Goal: Information Seeking & Learning: Check status

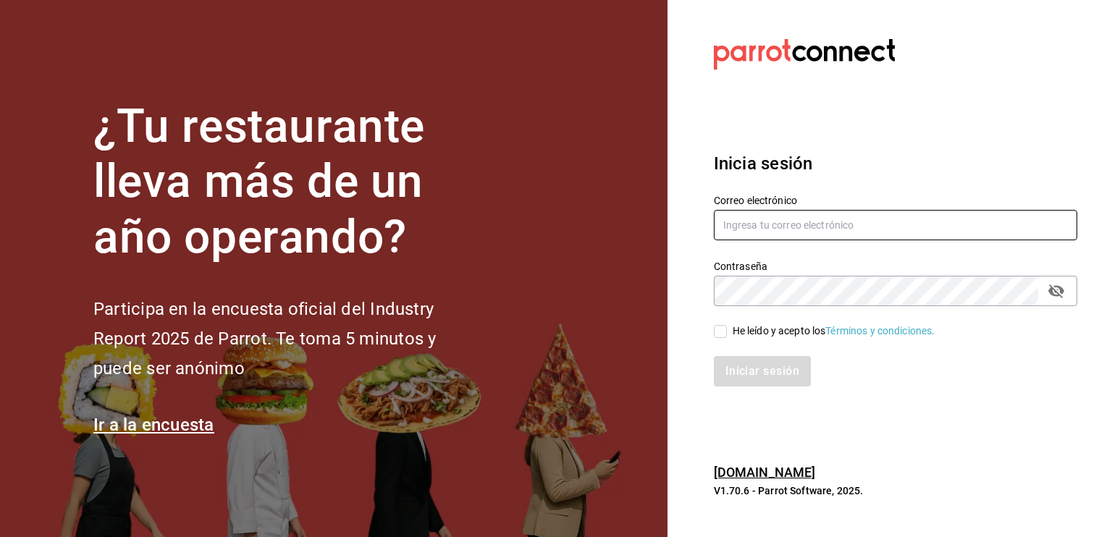
type input "[EMAIL_ADDRESS][DOMAIN_NAME]"
click at [851, 415] on section "Datos incorrectos. Verifica que tu Correo o Contraseña estén bien escritos. Ini…" at bounding box center [889, 268] width 444 height 537
click at [725, 334] on input "He leído y acepto los Términos y condiciones." at bounding box center [720, 331] width 13 height 13
checkbox input "true"
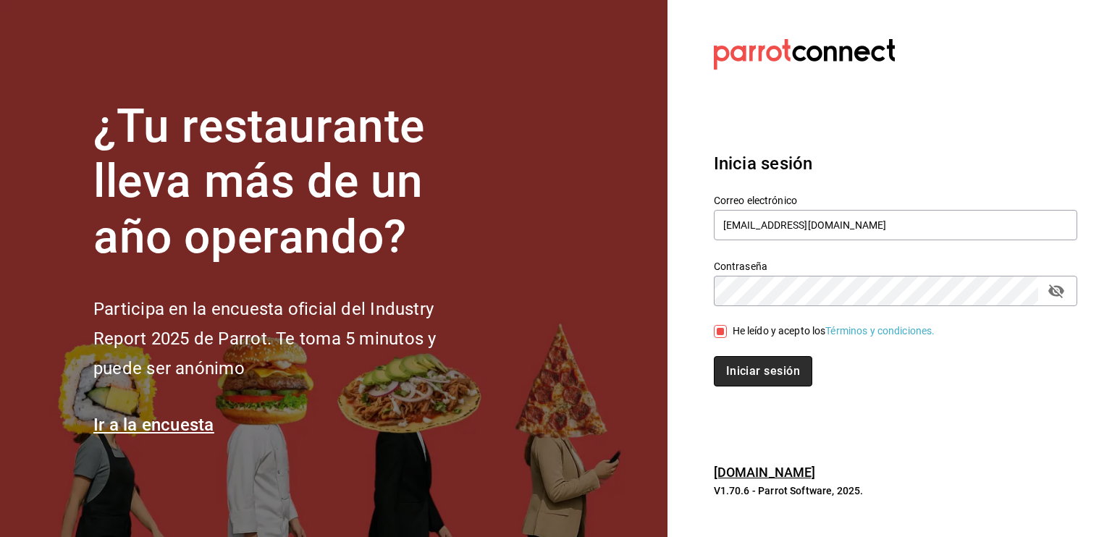
click at [760, 365] on button "Iniciar sesión" at bounding box center [763, 371] width 98 height 30
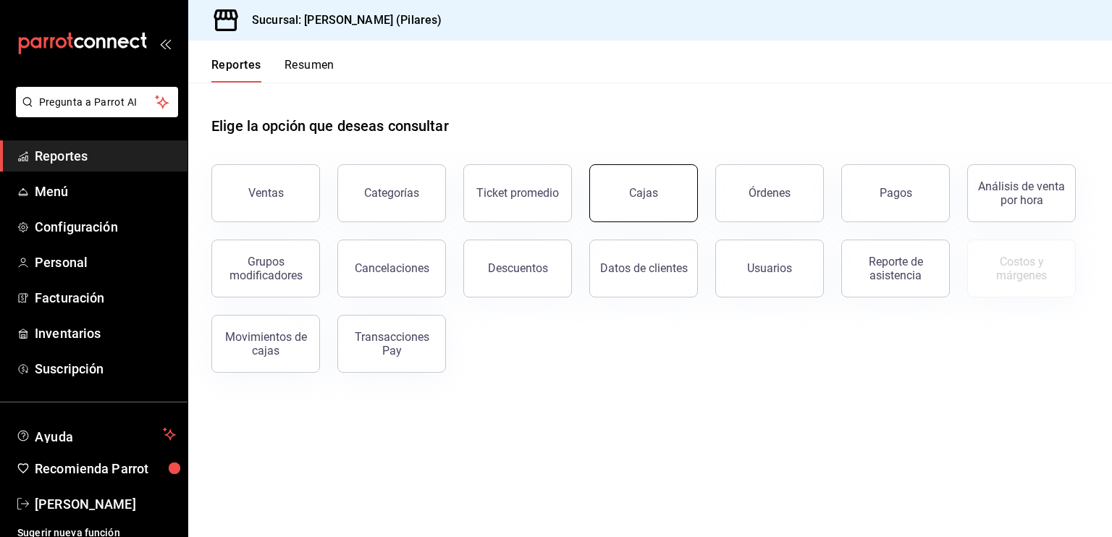
click at [654, 197] on div "Cajas" at bounding box center [644, 193] width 30 height 17
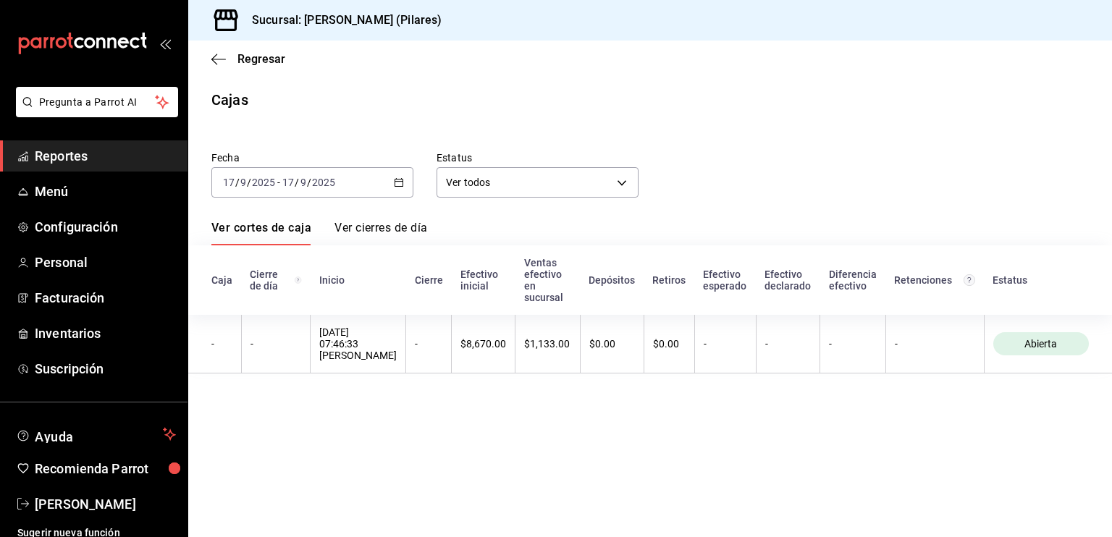
drag, startPoint x: 455, startPoint y: 351, endPoint x: 472, endPoint y: 5, distance: 346.4
click at [453, 351] on th "$8,670.00" at bounding box center [484, 344] width 64 height 59
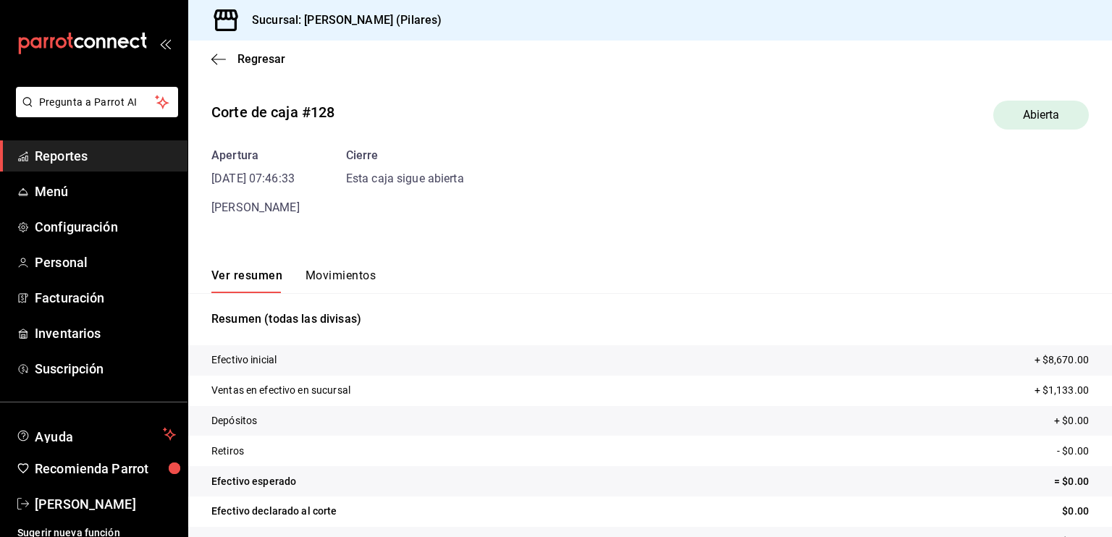
click at [356, 279] on button "Movimientos" at bounding box center [340, 281] width 70 height 25
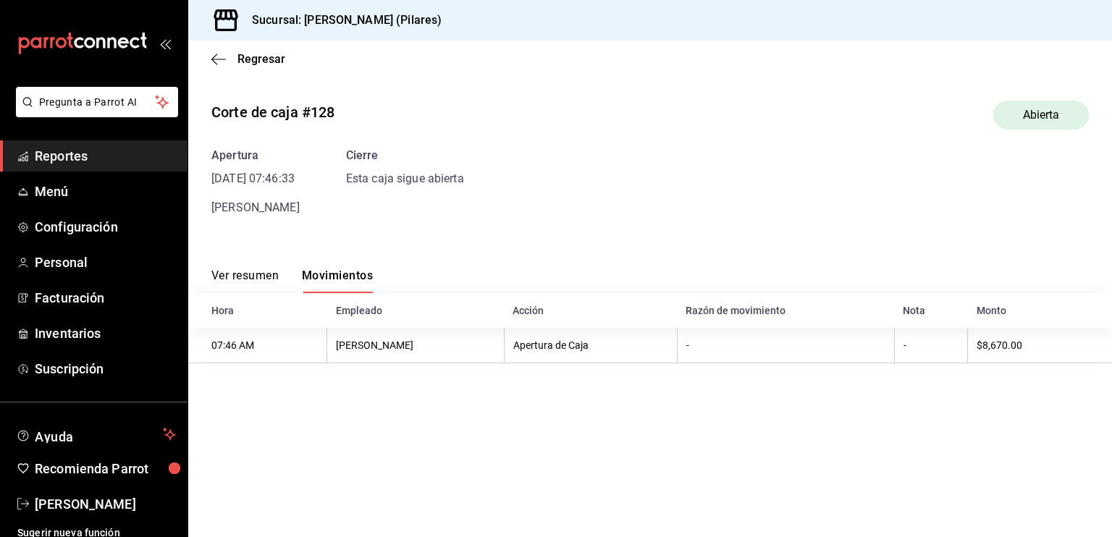
click at [253, 366] on main "Regresar Corte de caja #128 Abierta Apertura 17/09/25 07:46:33 Ingrid Siliceo C…" at bounding box center [650, 289] width 924 height 497
click at [208, 64] on div "Regresar" at bounding box center [650, 59] width 924 height 37
click at [218, 50] on div "Regresar" at bounding box center [650, 59] width 924 height 37
click at [208, 62] on div "Regresar" at bounding box center [650, 59] width 924 height 37
click at [226, 56] on span "Regresar" at bounding box center [248, 59] width 74 height 14
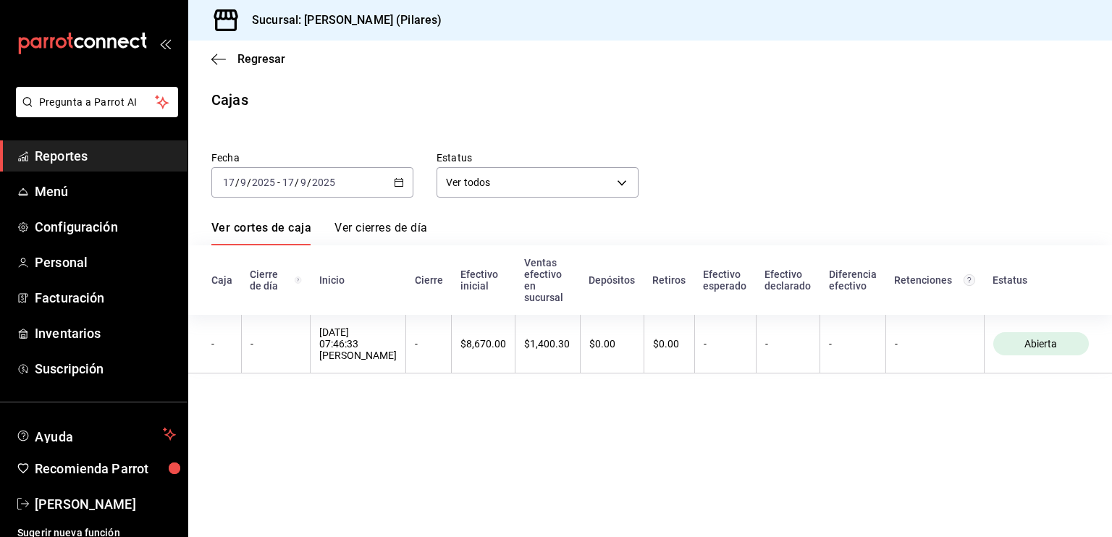
click at [226, 56] on span "Regresar" at bounding box center [248, 59] width 74 height 14
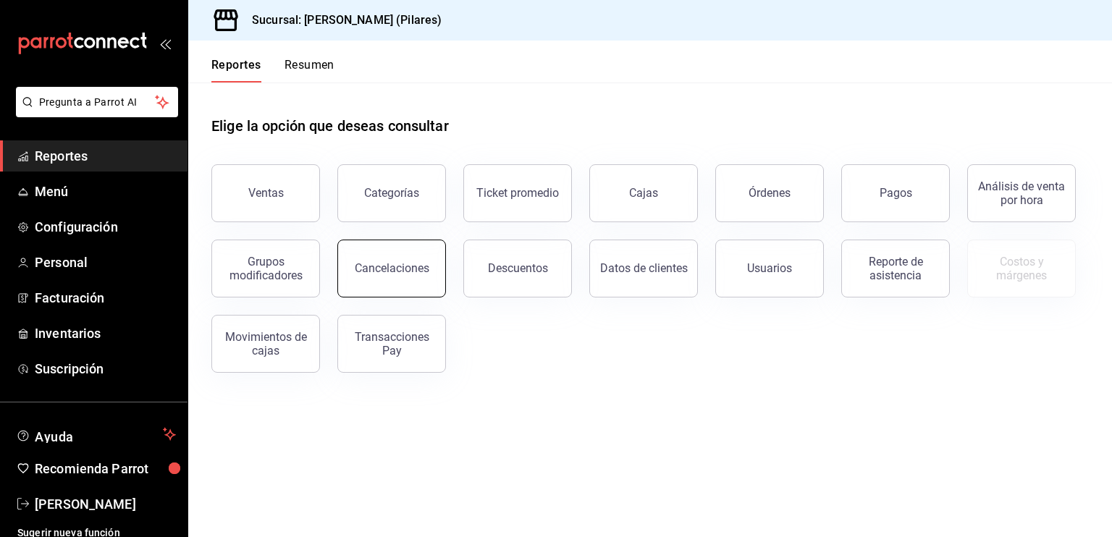
click at [366, 256] on button "Cancelaciones" at bounding box center [391, 269] width 109 height 58
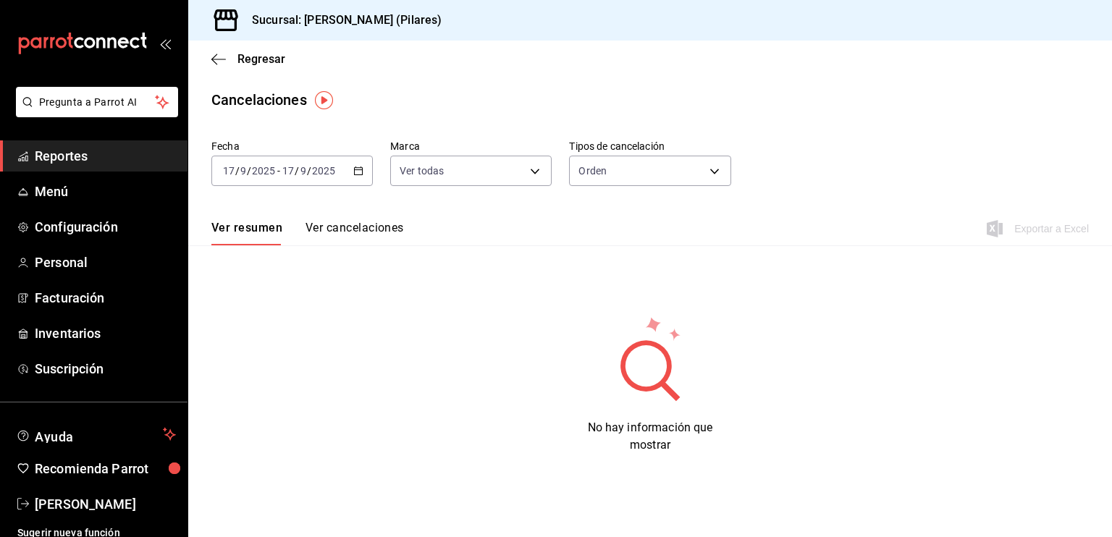
click at [360, 168] on icon "button" at bounding box center [358, 171] width 10 height 10
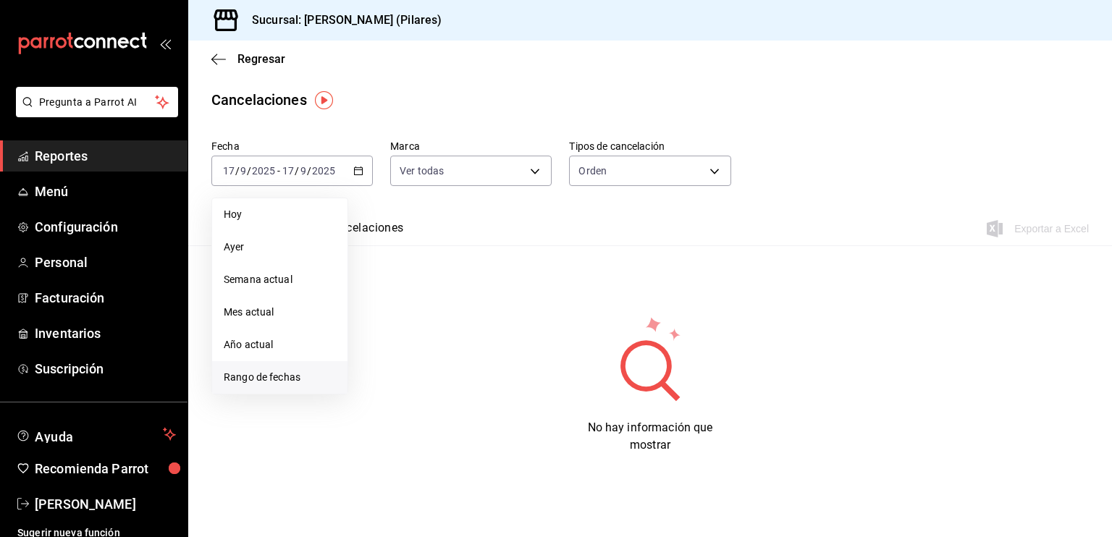
click at [278, 380] on span "Rango de fechas" at bounding box center [280, 377] width 112 height 15
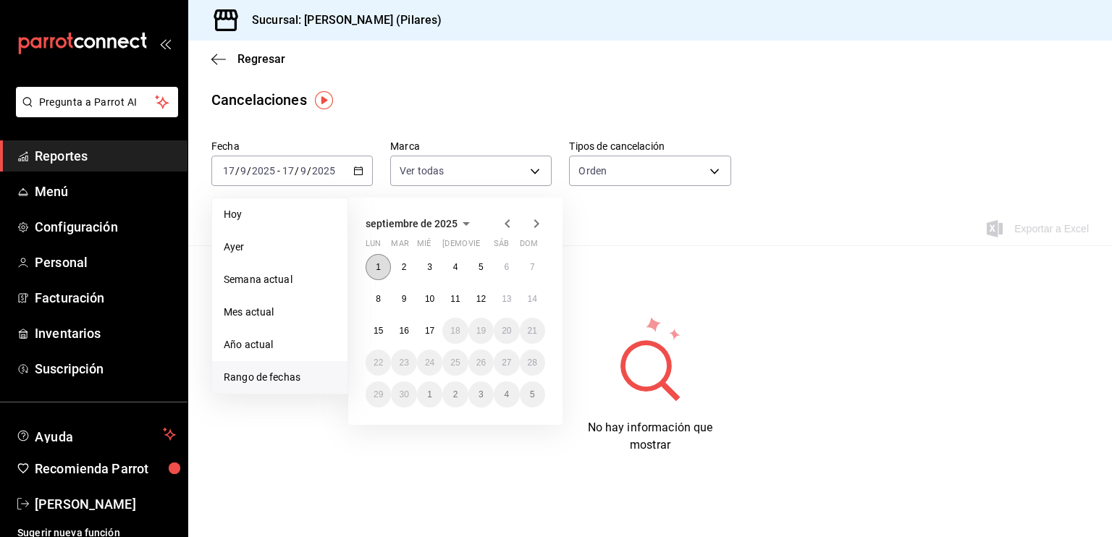
click at [371, 268] on button "1" at bounding box center [378, 267] width 25 height 26
click at [425, 327] on abbr "17" at bounding box center [429, 331] width 9 height 10
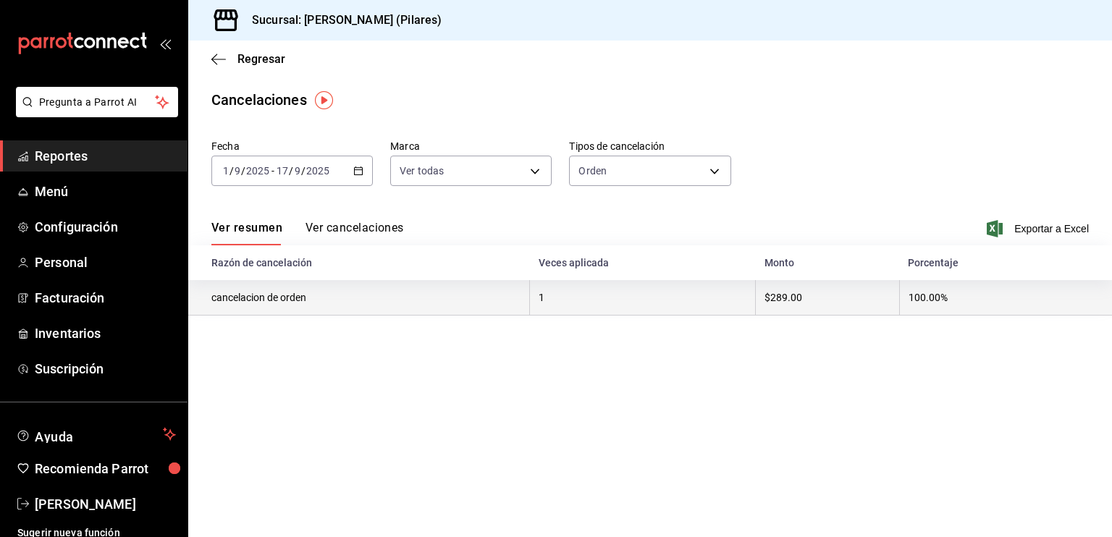
click at [486, 308] on th "cancelacion de orden" at bounding box center [359, 297] width 342 height 35
click at [840, 306] on th "$289.00" at bounding box center [827, 297] width 143 height 35
click at [978, 303] on th "100.00%" at bounding box center [1005, 297] width 213 height 35
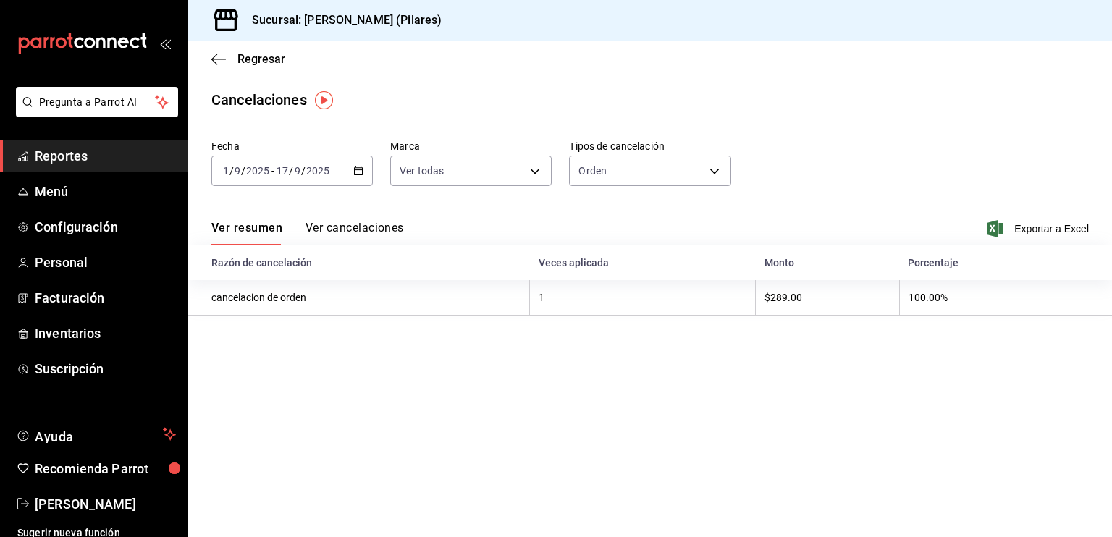
click at [379, 224] on button "Ver cancelaciones" at bounding box center [354, 233] width 98 height 25
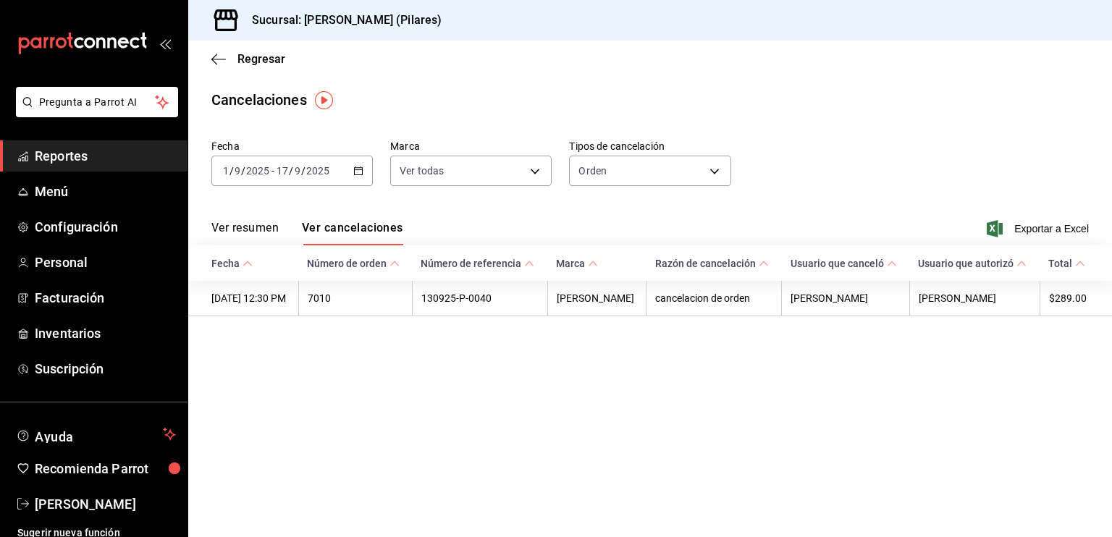
click at [465, 429] on main "Regresar Cancelaciones Fecha 2025-09-01 1 / 9 / 2025 - 2025-09-17 17 / 9 / 2025…" at bounding box center [650, 289] width 924 height 497
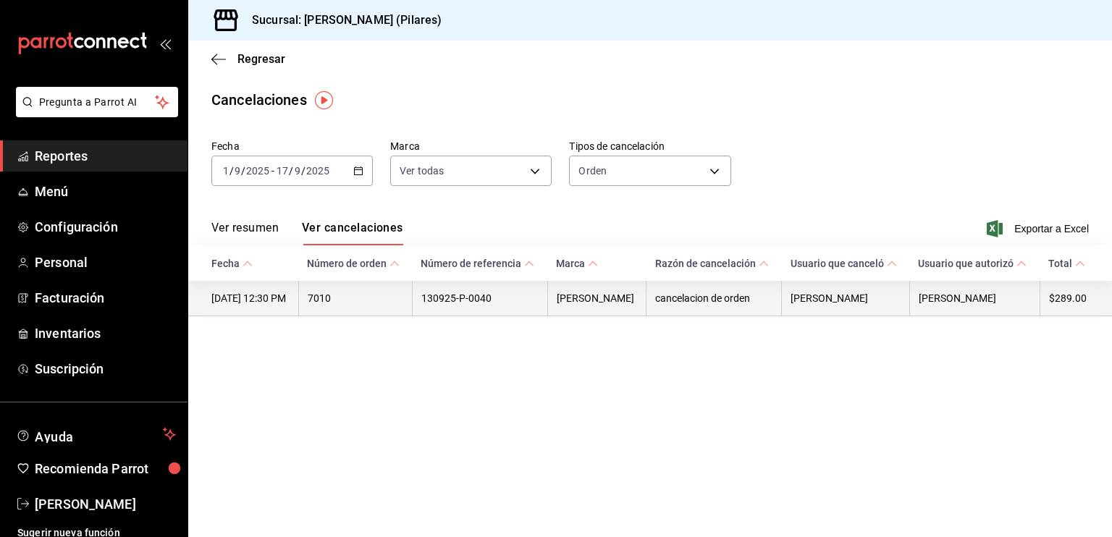
click at [598, 305] on th "Eline - Pilares" at bounding box center [596, 298] width 98 height 35
click at [533, 315] on th "130925-P-0040" at bounding box center [479, 298] width 135 height 35
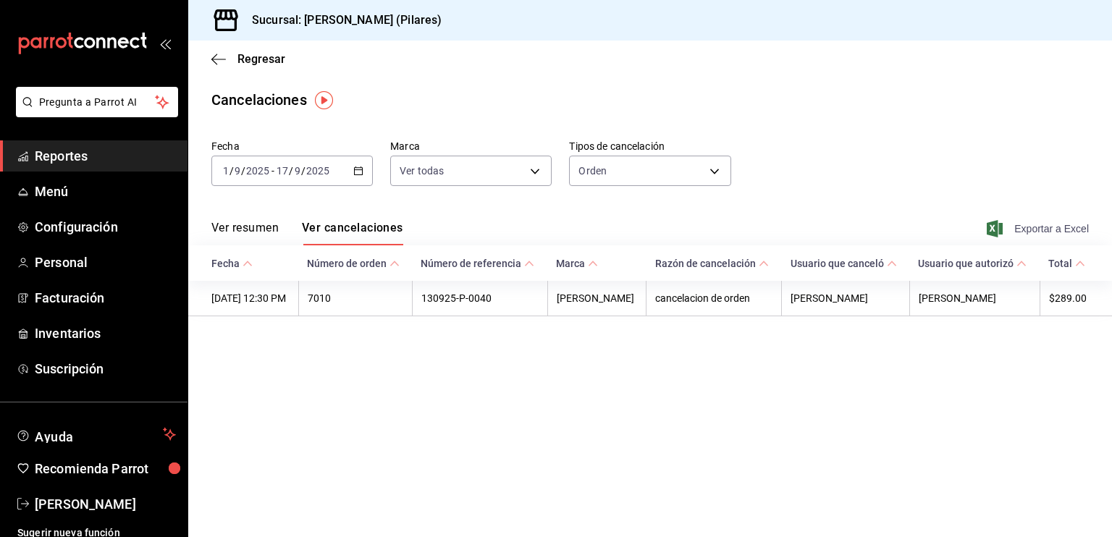
click at [1048, 227] on span "Exportar a Excel" at bounding box center [1039, 228] width 99 height 17
click at [968, 205] on div "Ver resumen Ver cancelaciones Exportar a Excel" at bounding box center [650, 224] width 924 height 42
click at [709, 180] on body "Pregunta a Parrot AI Reportes Menú Configuración Personal Facturación Inventari…" at bounding box center [556, 268] width 1112 height 537
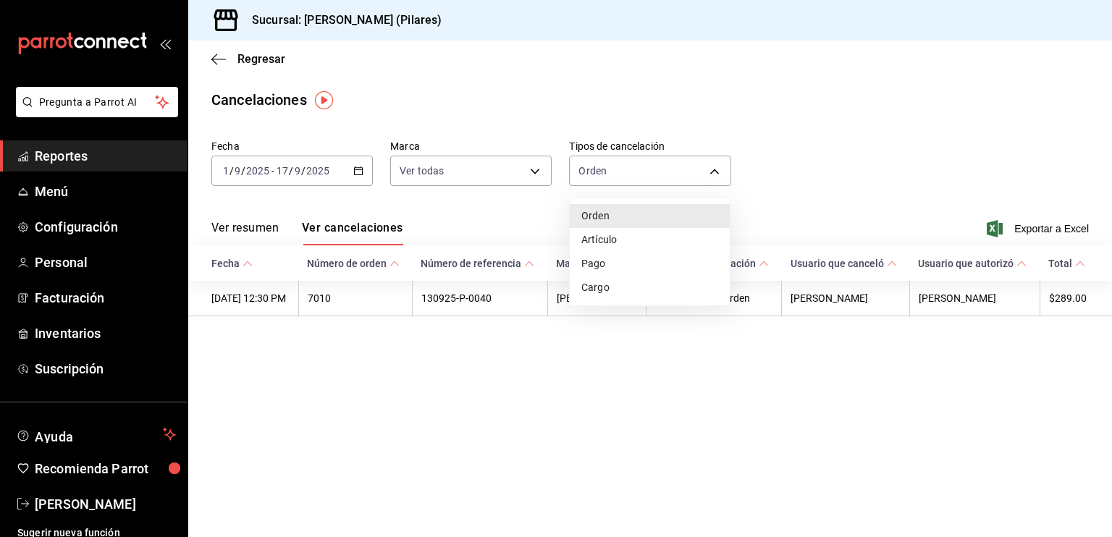
click at [678, 238] on li "Artículo" at bounding box center [650, 240] width 160 height 24
type input "ORDER_ITEM"
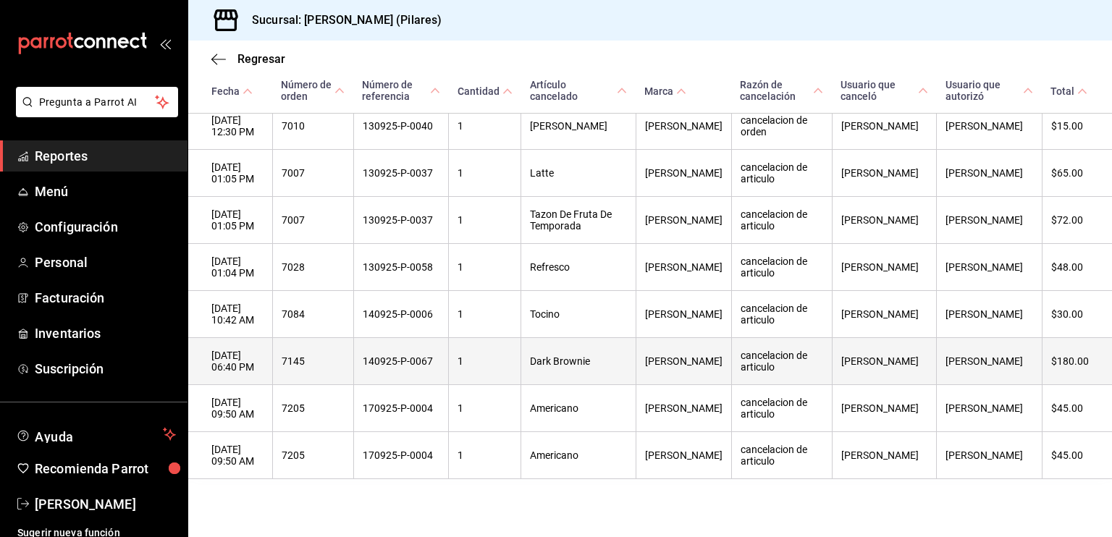
scroll to position [1427, 0]
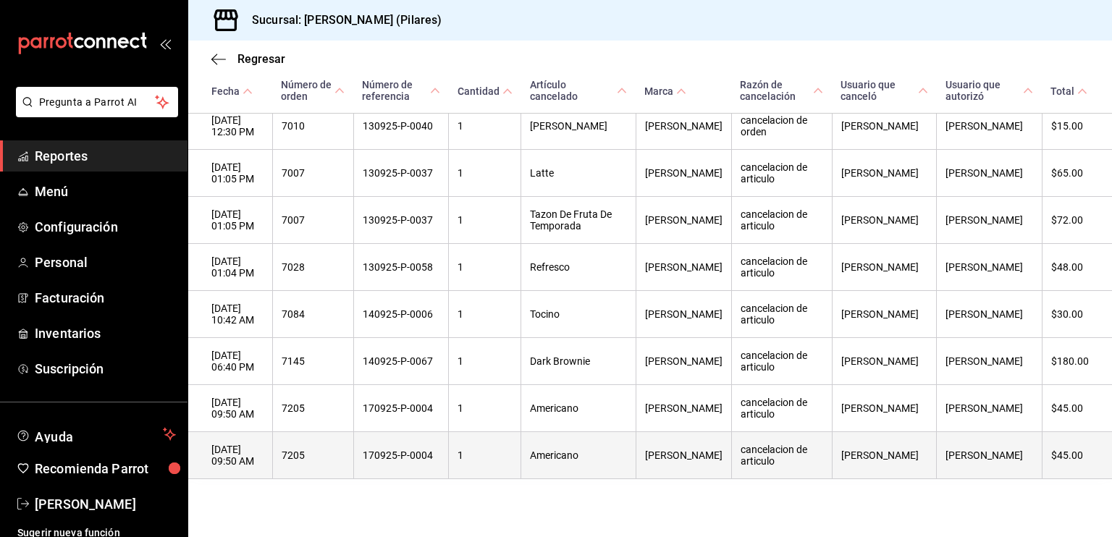
click at [605, 468] on th "Americano" at bounding box center [578, 455] width 115 height 47
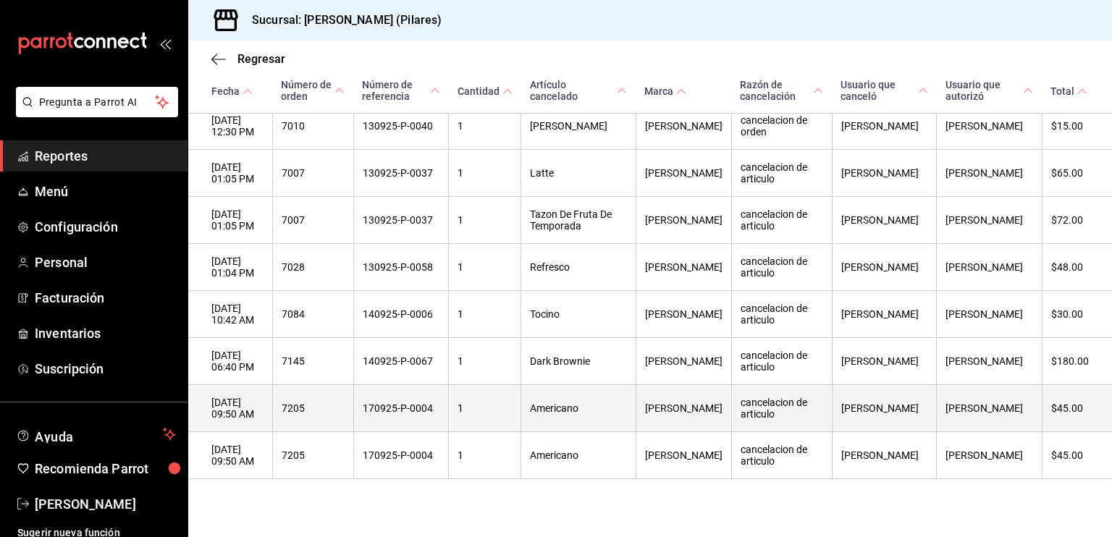
click at [353, 419] on th "7205" at bounding box center [312, 408] width 81 height 47
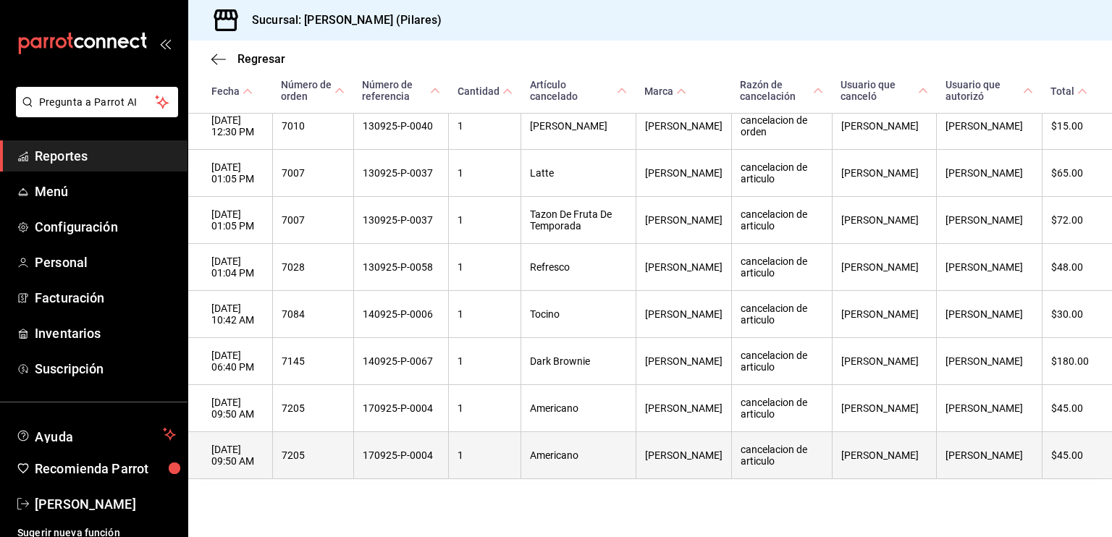
click at [350, 449] on th "7205" at bounding box center [312, 455] width 81 height 47
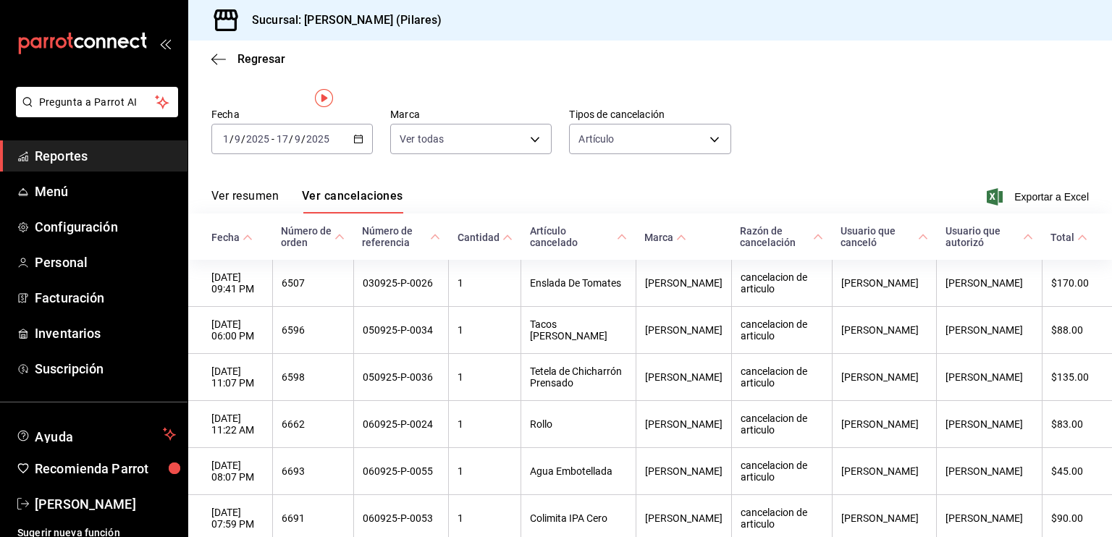
scroll to position [0, 0]
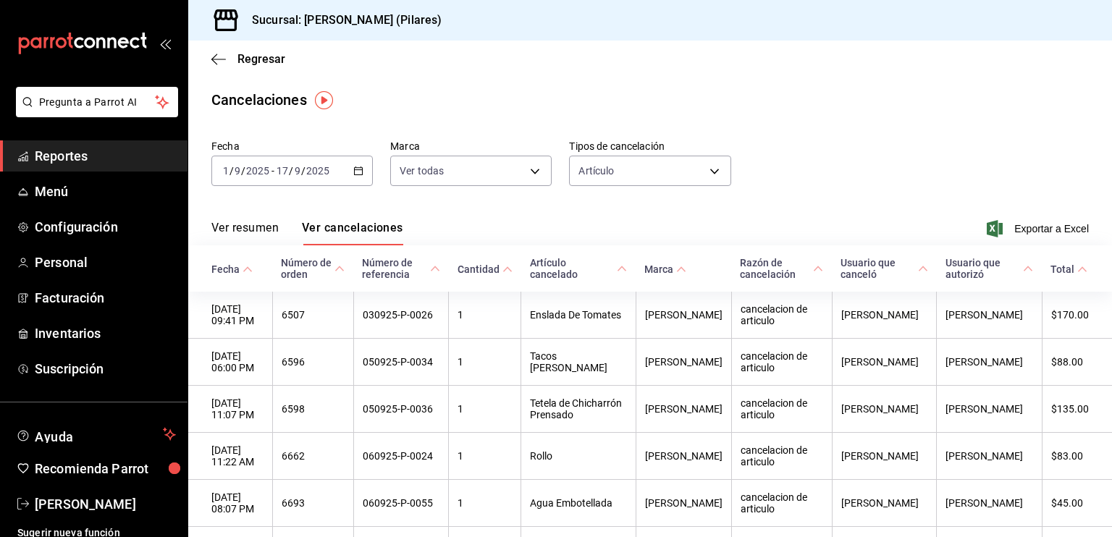
click at [223, 47] on div "Regresar" at bounding box center [650, 59] width 924 height 37
click at [229, 60] on span "Regresar" at bounding box center [248, 59] width 74 height 14
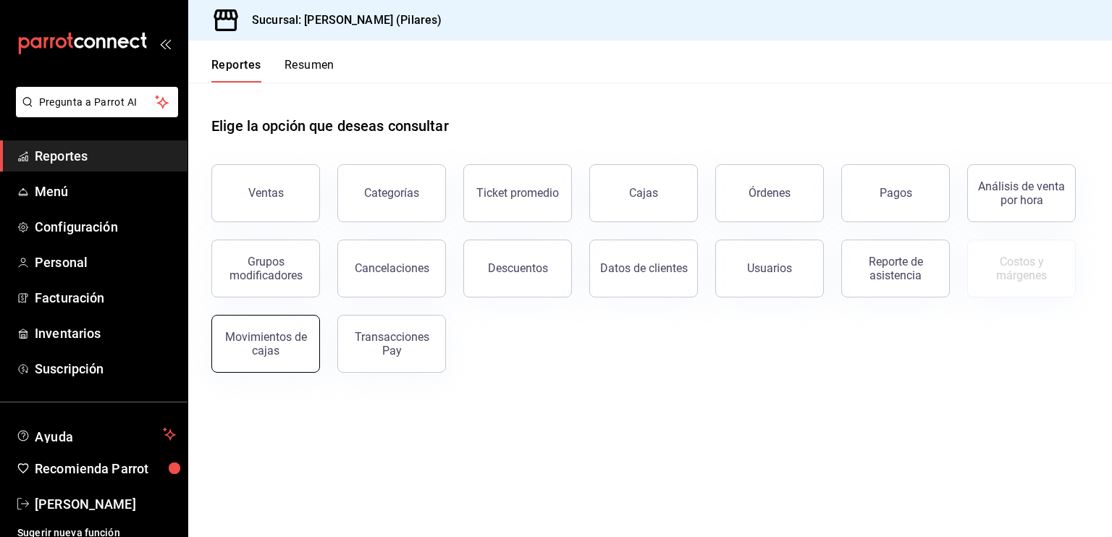
click at [271, 350] on div "Movimientos de cajas" at bounding box center [266, 344] width 90 height 28
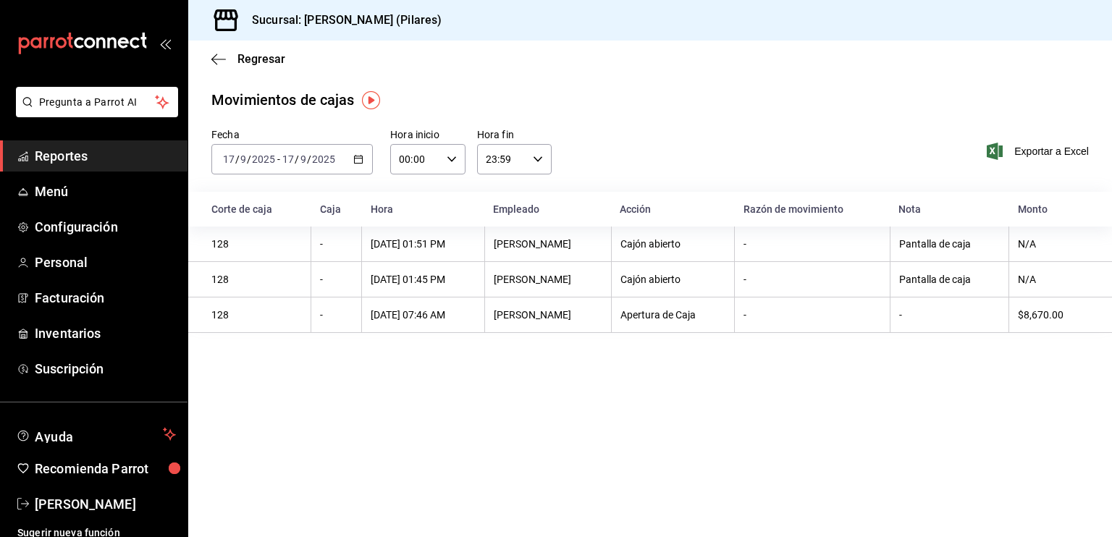
click at [359, 157] on icon "button" at bounding box center [358, 159] width 10 height 10
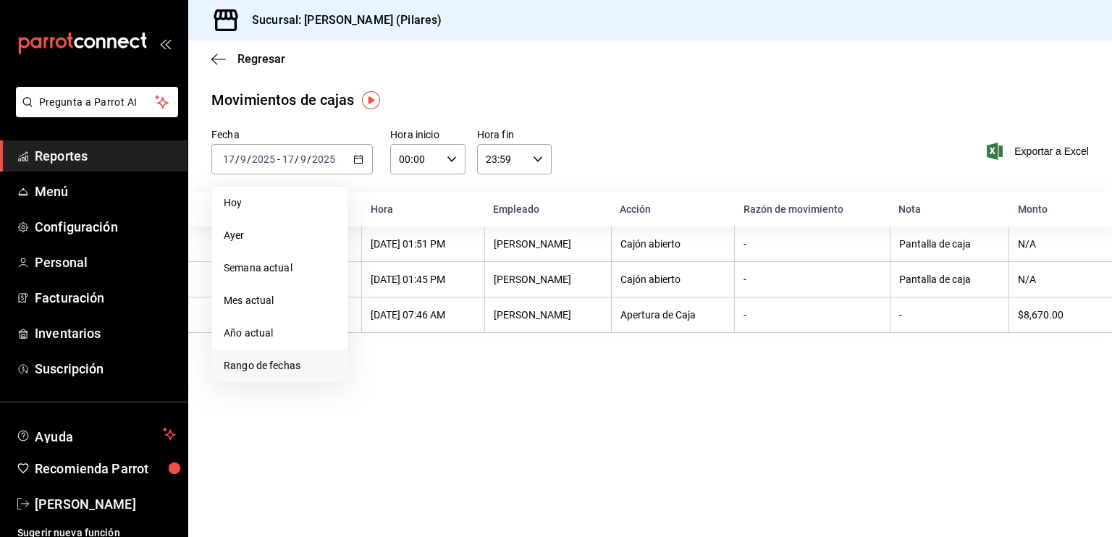
click at [258, 371] on span "Rango de fechas" at bounding box center [280, 365] width 112 height 15
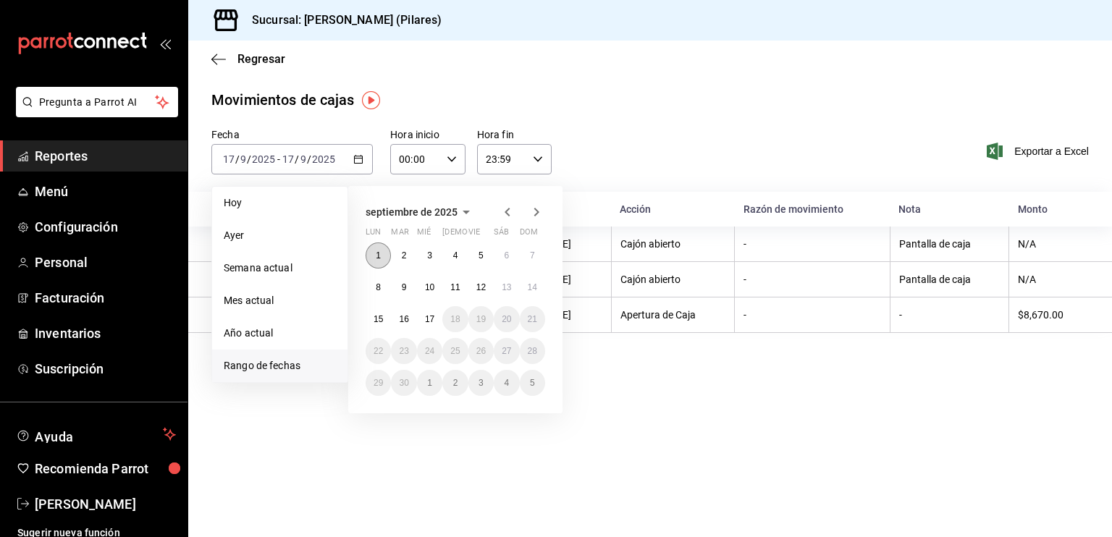
click at [374, 246] on button "1" at bounding box center [378, 255] width 25 height 26
click at [431, 319] on abbr "17" at bounding box center [429, 319] width 9 height 10
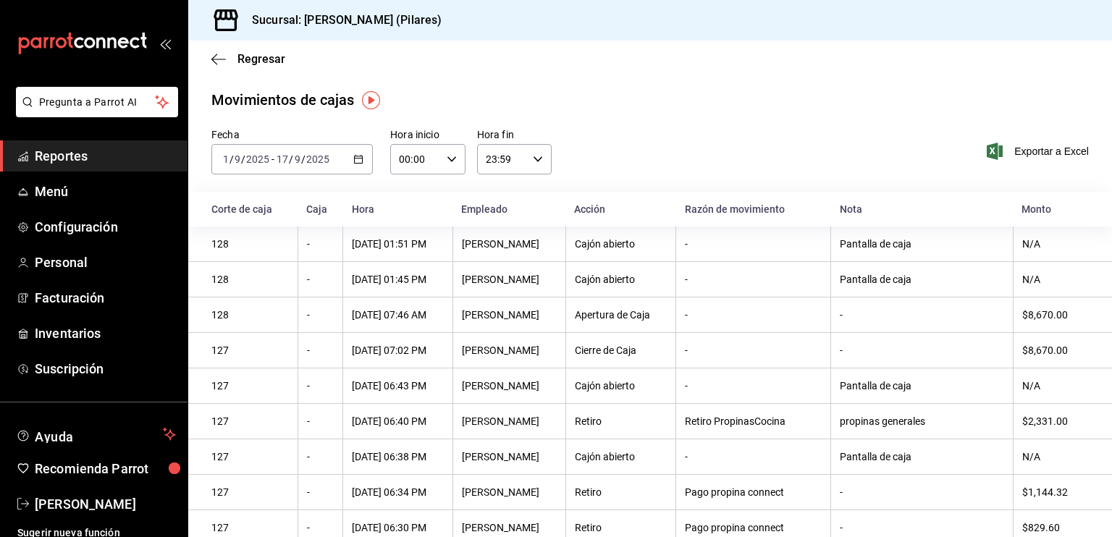
click at [696, 151] on div "Fecha 2025-09-01 1 / 9 / 2025 - 2025-09-17 17 / 9 / 2025 Hora inicio 00:00 Hora…" at bounding box center [650, 160] width 924 height 64
click at [1016, 141] on div "Exportar a Excel" at bounding box center [1007, 151] width 161 height 46
click at [752, 104] on div "Movimientos de cajas" at bounding box center [649, 100] width 877 height 22
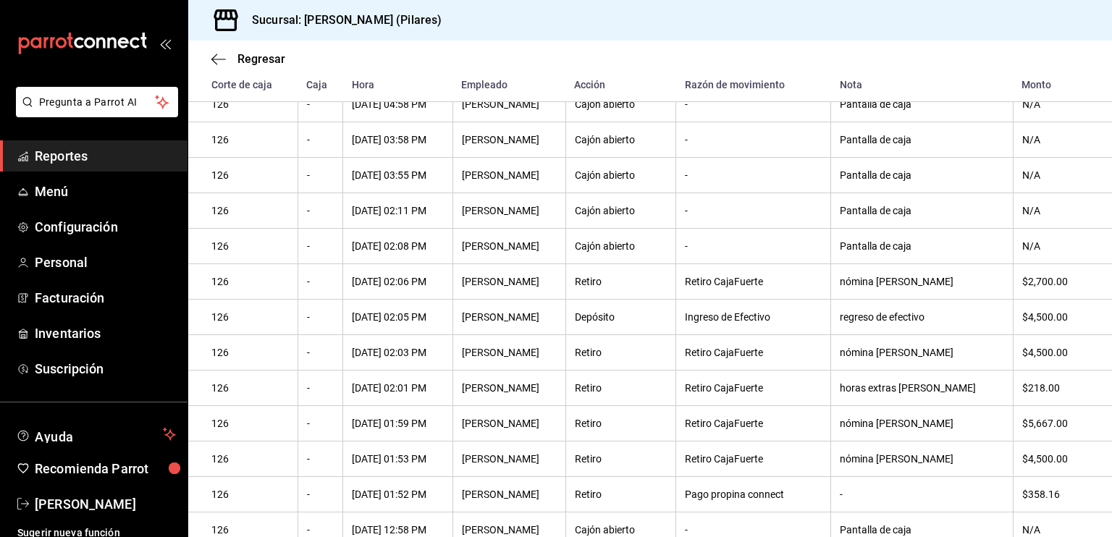
scroll to position [1303, 0]
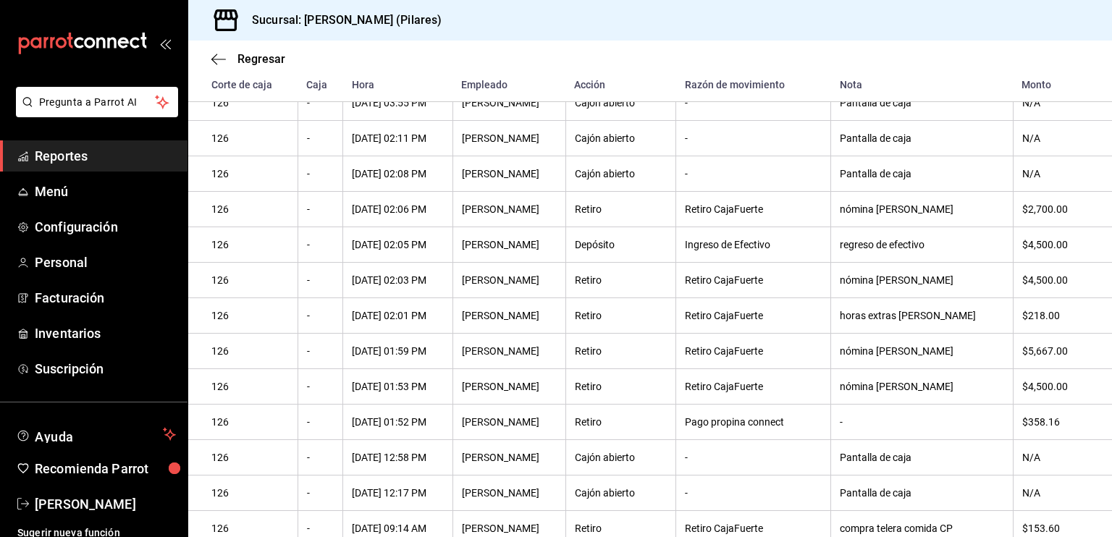
click at [756, 321] on div "Retiro CajaFuerte" at bounding box center [753, 316] width 137 height 12
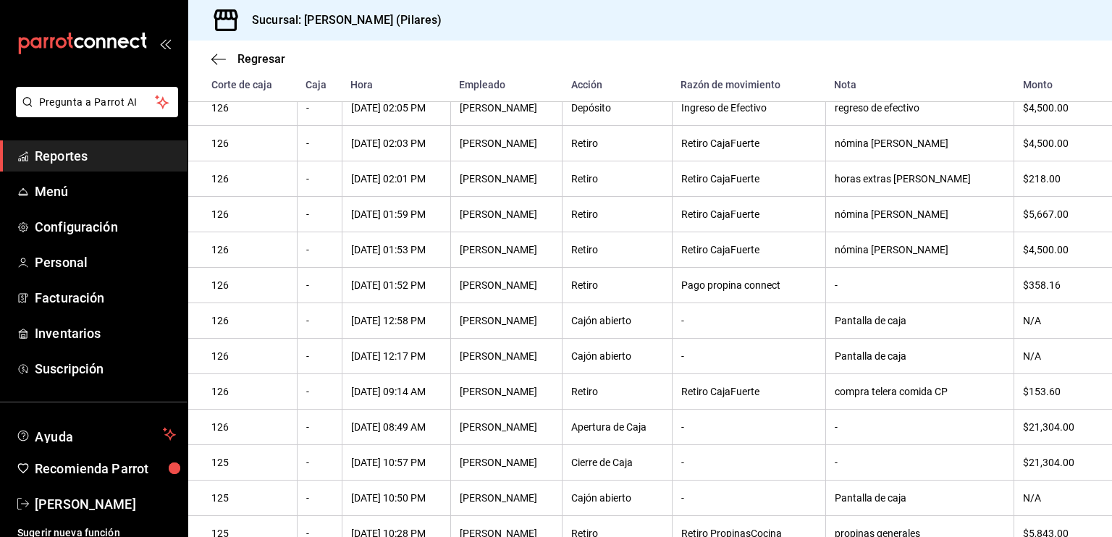
scroll to position [1367, 0]
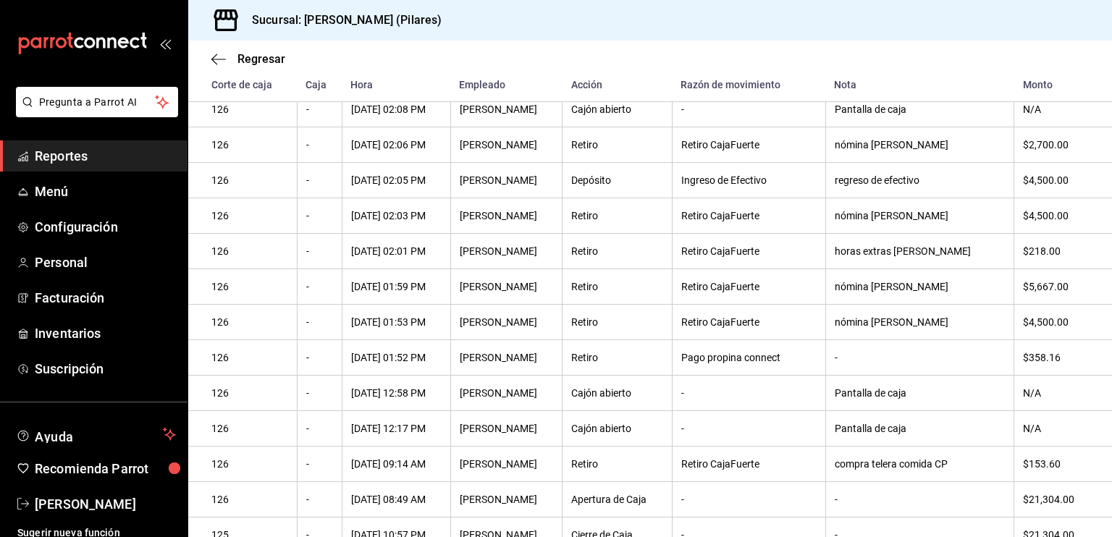
click at [756, 328] on div "Retiro CajaFuerte" at bounding box center [748, 322] width 135 height 12
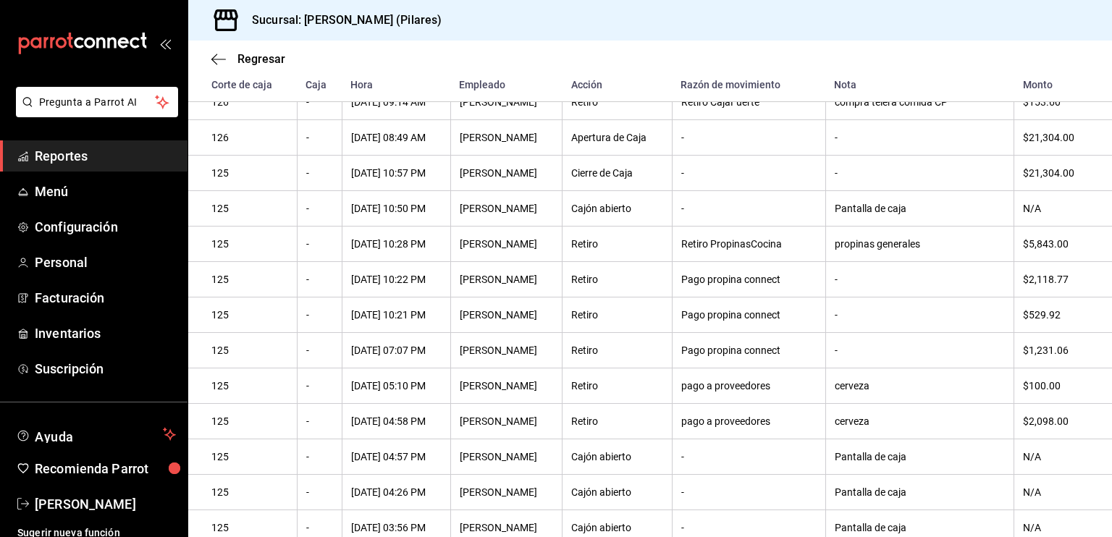
scroll to position [1802, 0]
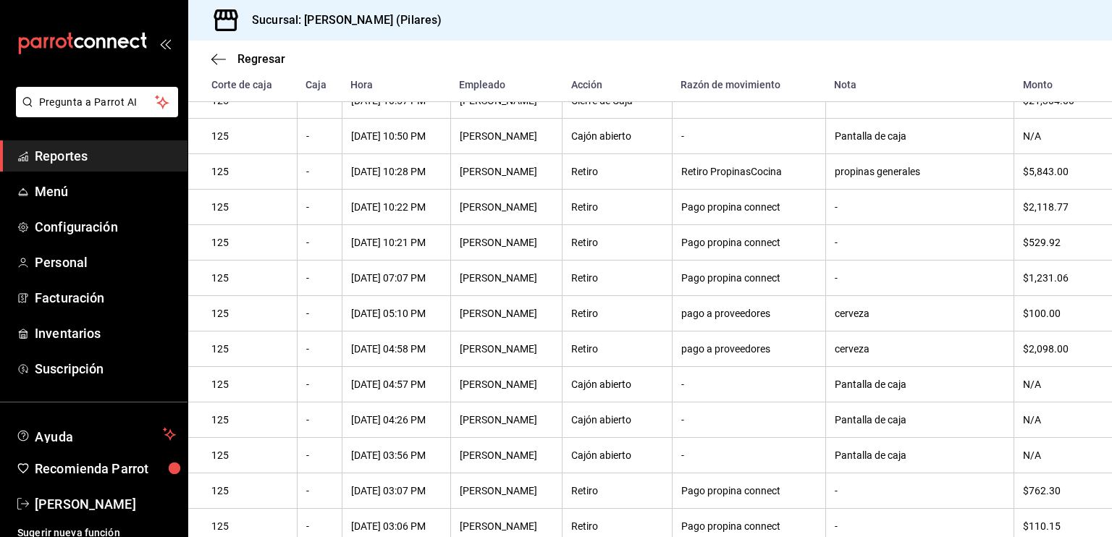
click at [871, 332] on th "cerveza" at bounding box center [919, 313] width 188 height 35
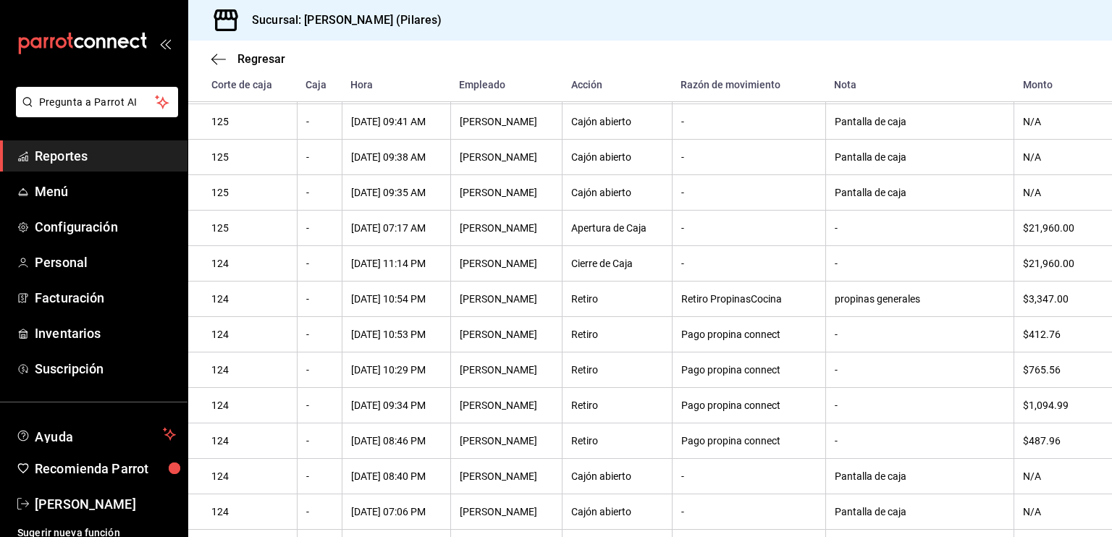
scroll to position [2598, 0]
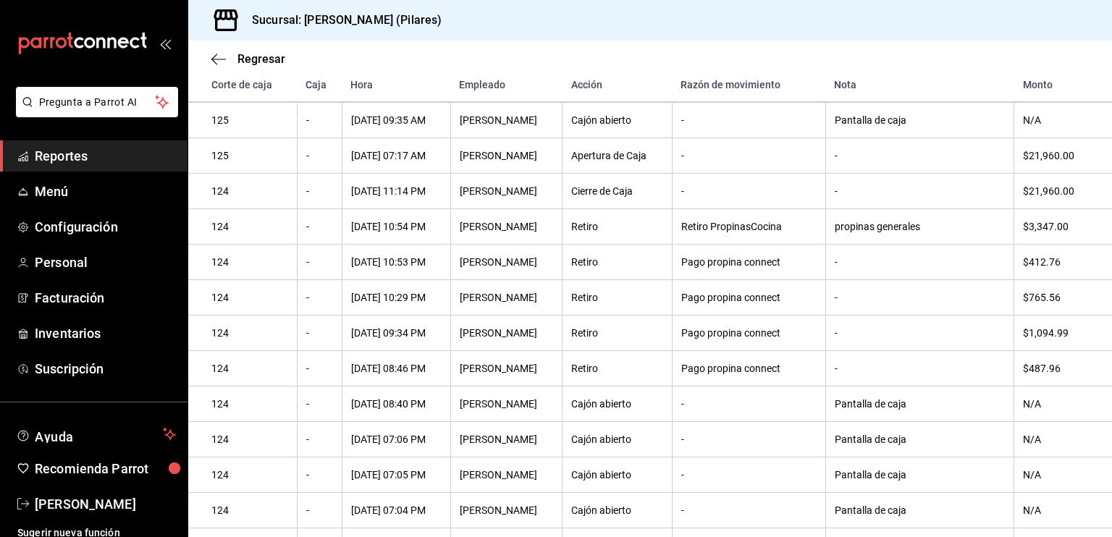
drag, startPoint x: 840, startPoint y: 46, endPoint x: 801, endPoint y: 34, distance: 40.3
click at [840, 47] on div "Regresar" at bounding box center [650, 59] width 924 height 37
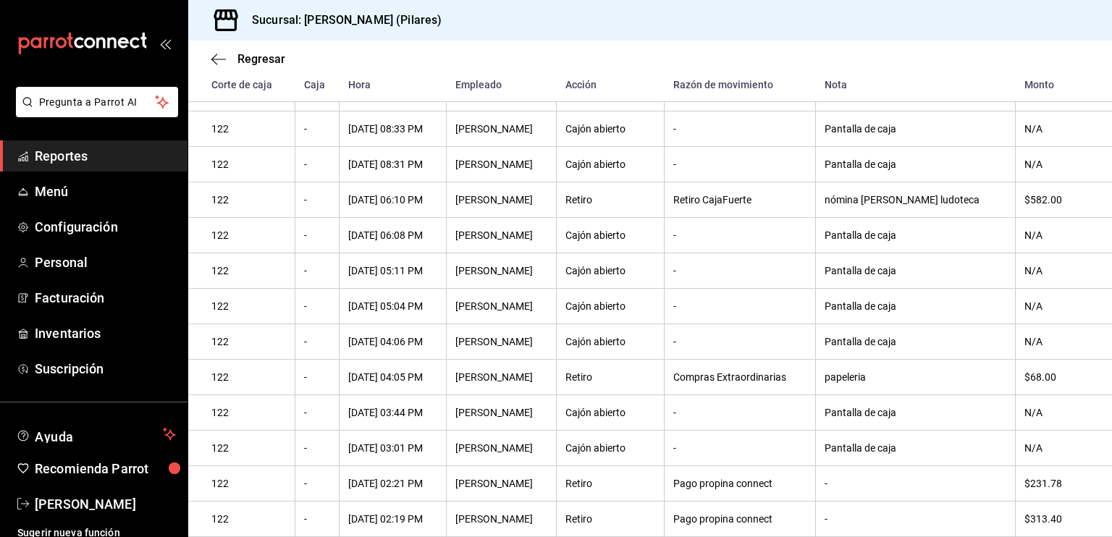
scroll to position [4363, 0]
click at [672, 359] on th "-" at bounding box center [740, 341] width 151 height 35
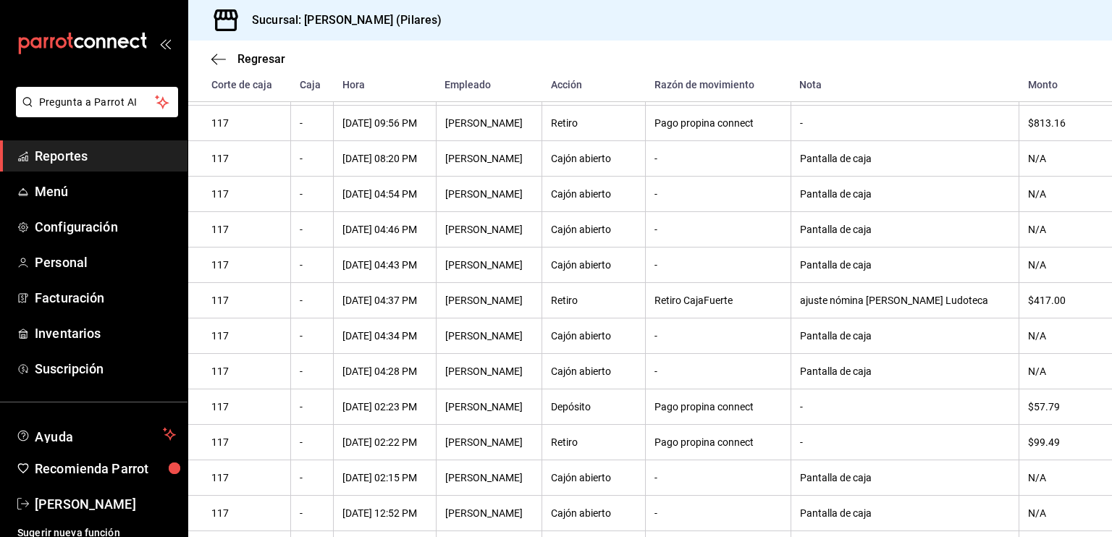
scroll to position [8201, 0]
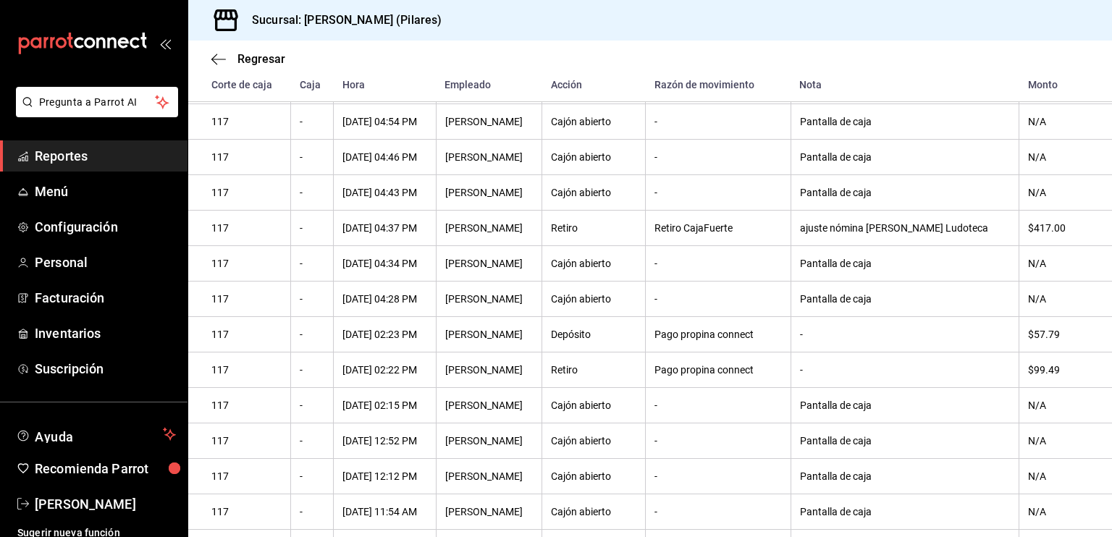
click at [693, 388] on th "Pago propina connect" at bounding box center [718, 370] width 145 height 35
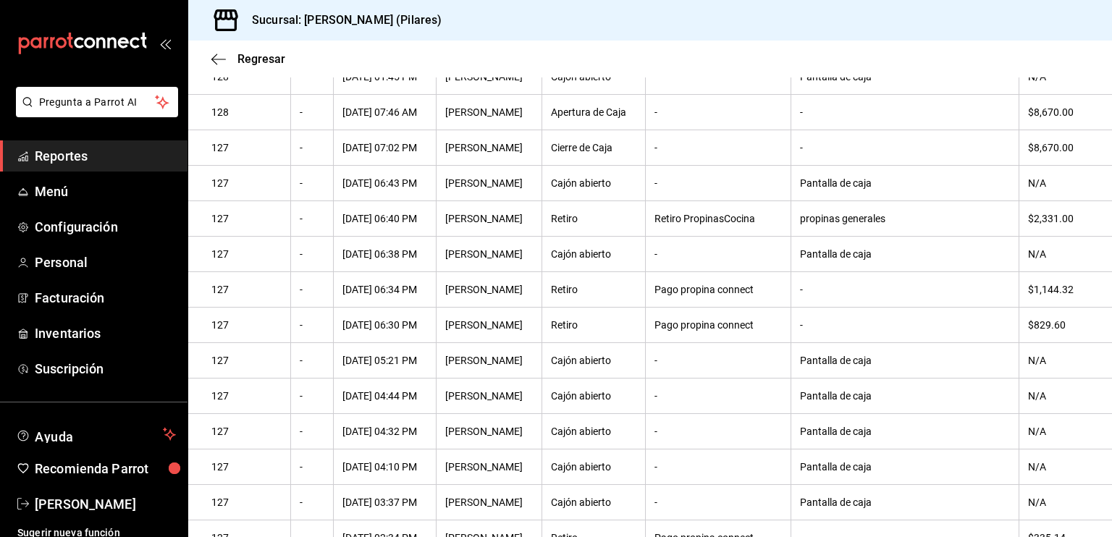
scroll to position [0, 0]
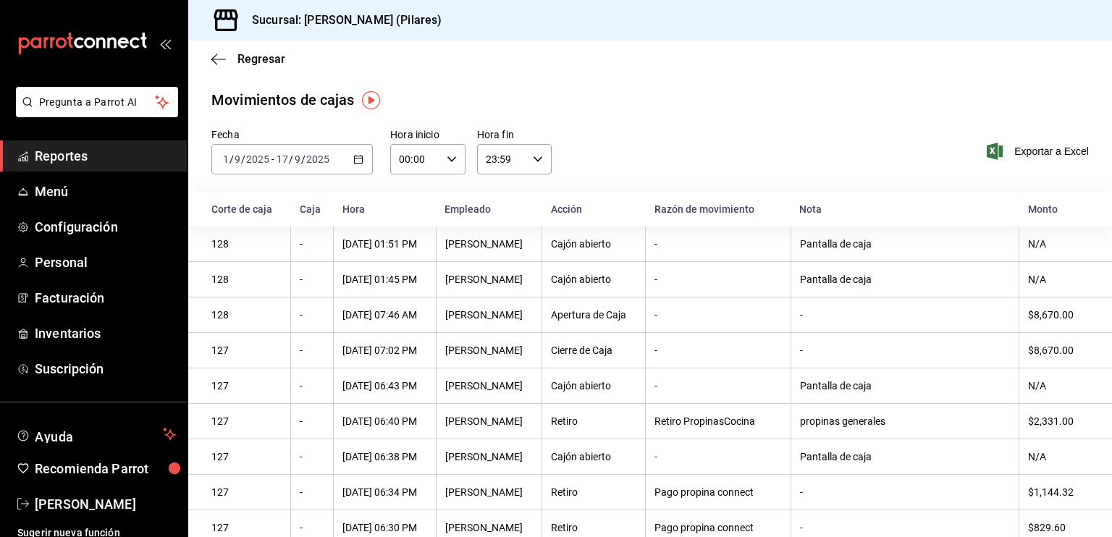
click at [360, 158] on icon "button" at bounding box center [358, 159] width 10 height 10
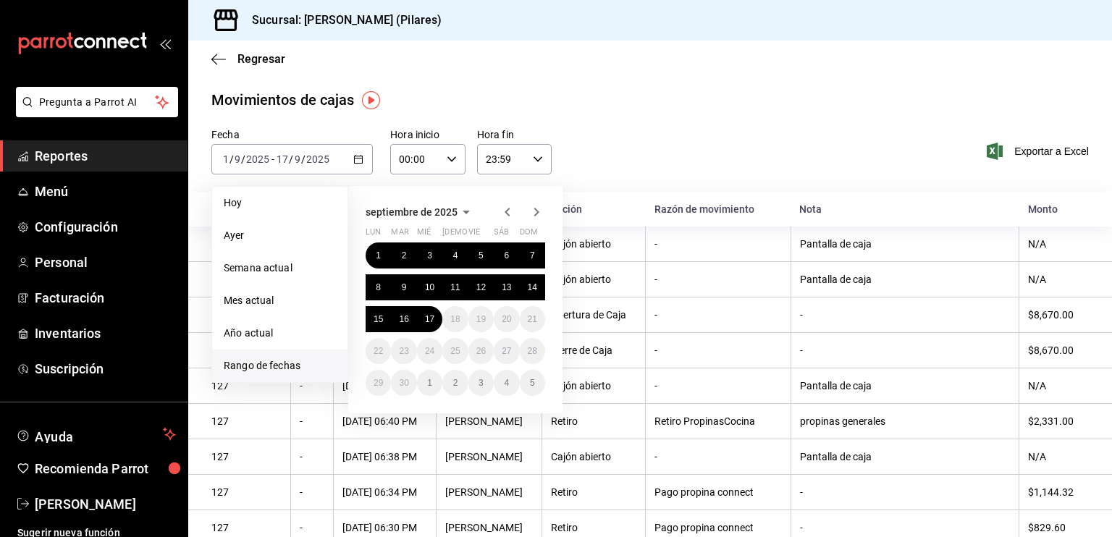
click at [505, 208] on icon "button" at bounding box center [507, 211] width 17 height 17
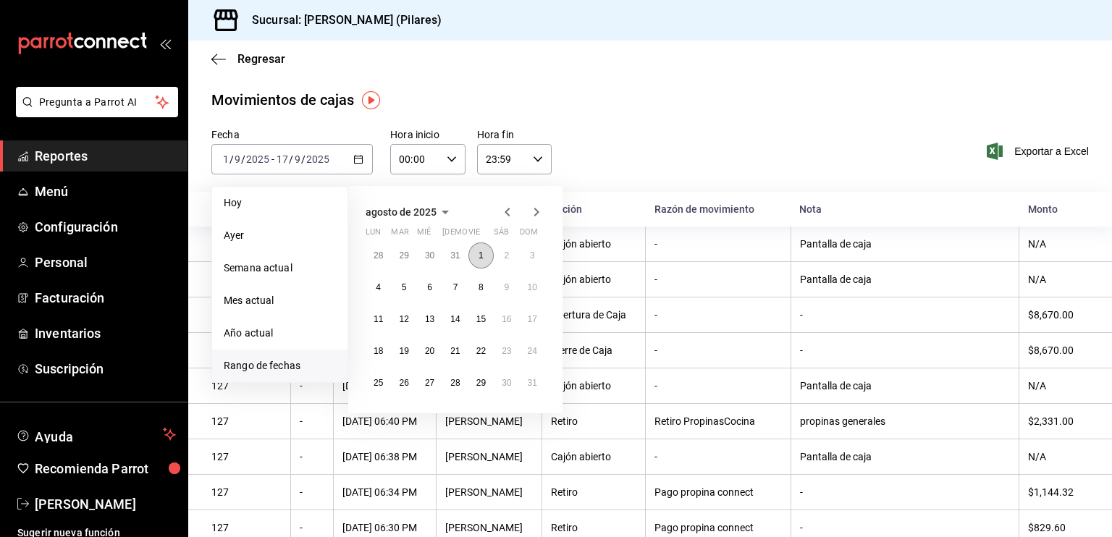
click at [475, 254] on button "1" at bounding box center [480, 255] width 25 height 26
click at [541, 218] on icon "button" at bounding box center [536, 211] width 17 height 17
click at [427, 317] on abbr "17" at bounding box center [429, 319] width 9 height 10
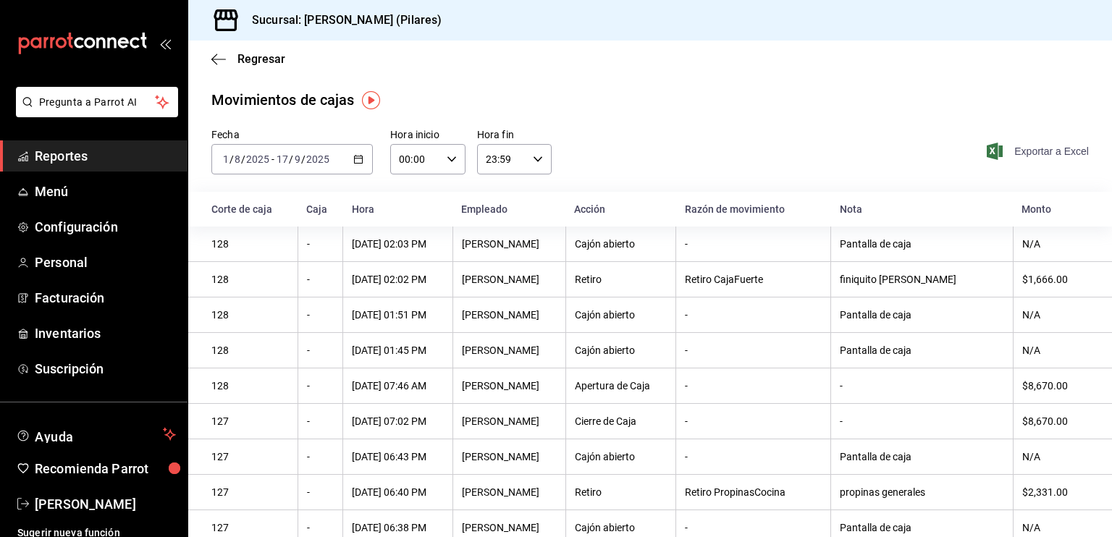
click at [1047, 148] on span "Exportar a Excel" at bounding box center [1039, 151] width 99 height 17
click at [220, 52] on span "Regresar" at bounding box center [248, 59] width 74 height 14
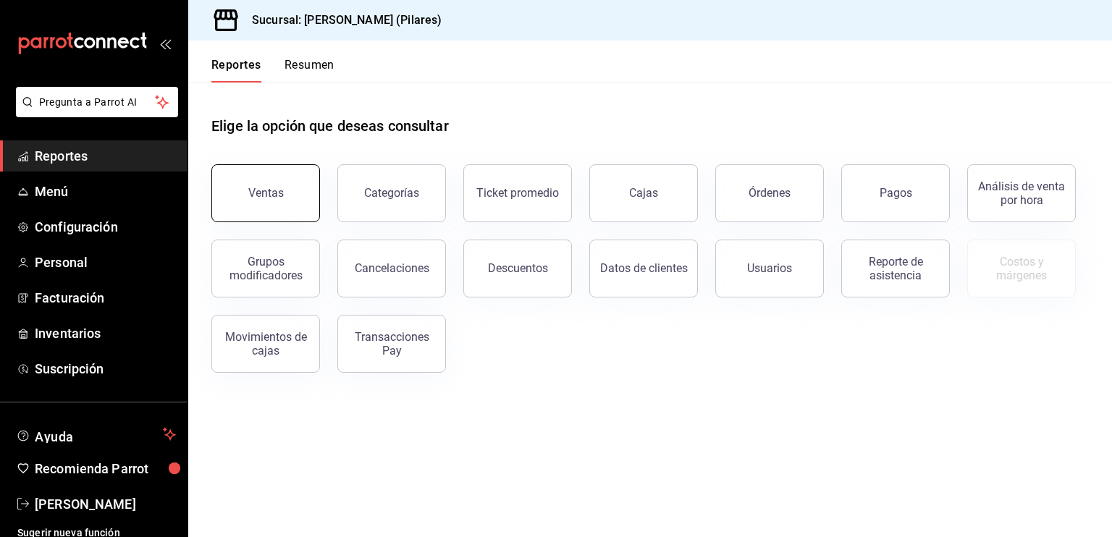
click at [283, 198] on button "Ventas" at bounding box center [265, 193] width 109 height 58
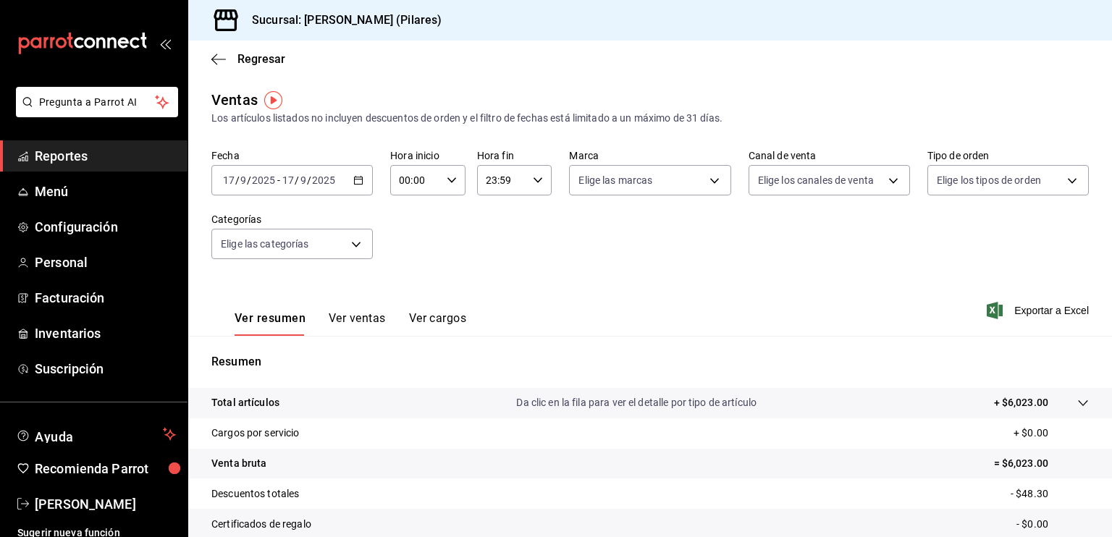
click at [355, 177] on \(Stroke\) "button" at bounding box center [358, 181] width 9 height 8
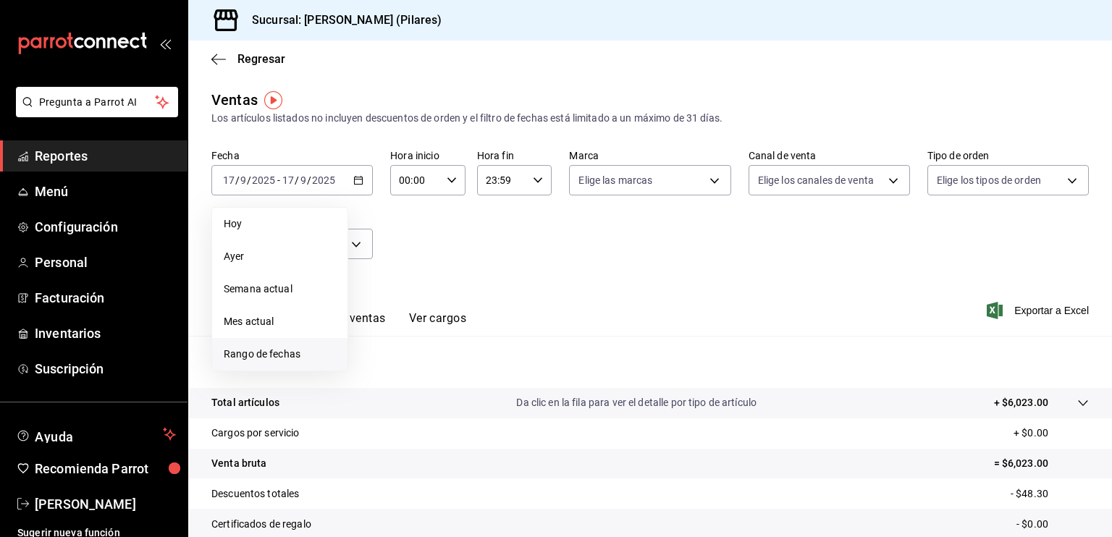
click at [258, 364] on li "Rango de fechas" at bounding box center [279, 354] width 135 height 33
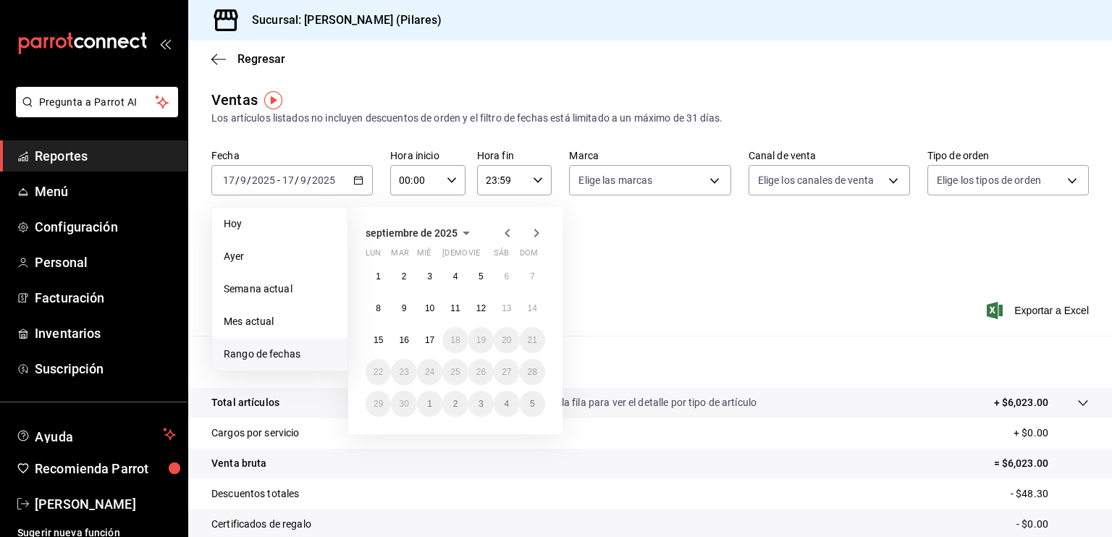
click at [502, 240] on icon "button" at bounding box center [507, 232] width 17 height 17
click at [484, 279] on button "1" at bounding box center [480, 276] width 25 height 26
click at [533, 232] on icon "button" at bounding box center [536, 232] width 17 height 17
click at [509, 238] on icon "button" at bounding box center [507, 232] width 17 height 17
click at [536, 226] on icon "button" at bounding box center [536, 232] width 17 height 17
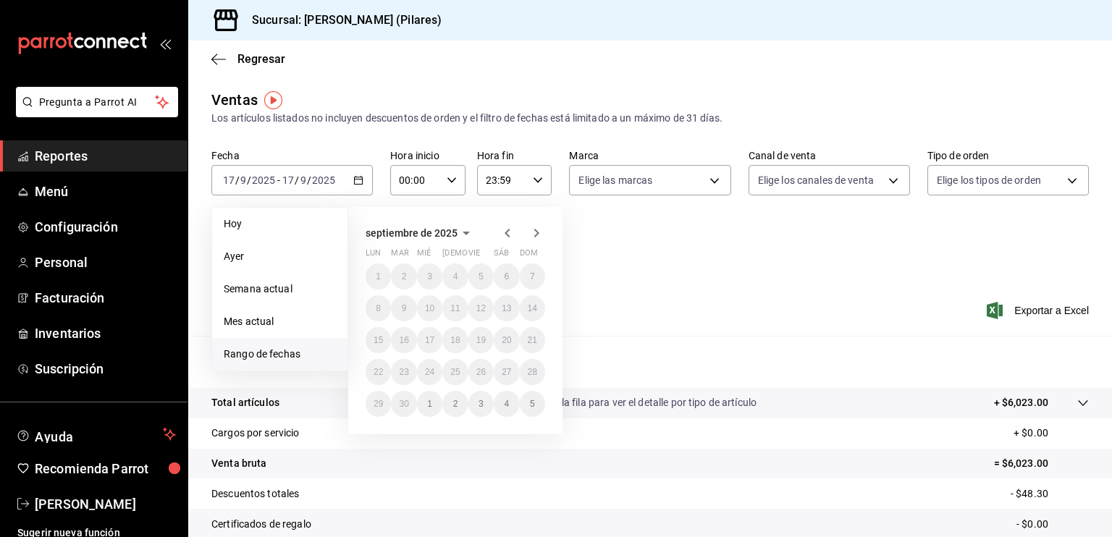
click at [507, 235] on icon "button" at bounding box center [507, 233] width 5 height 9
click at [486, 400] on button "29" at bounding box center [480, 404] width 25 height 26
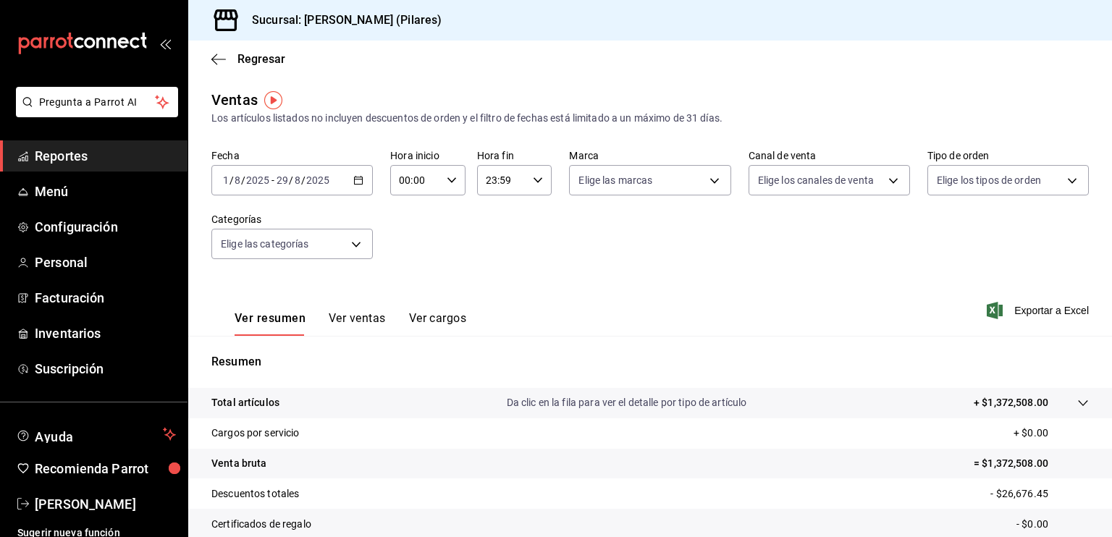
click at [339, 319] on button "Ver ventas" at bounding box center [357, 323] width 57 height 25
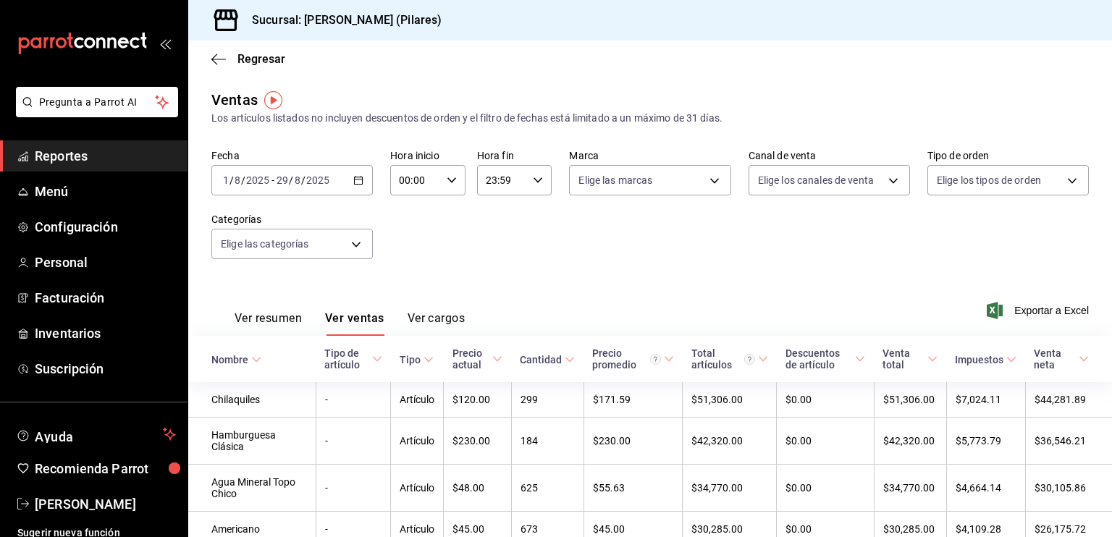
click at [478, 282] on div "Ver resumen Ver ventas Ver cargos Exportar a Excel" at bounding box center [650, 306] width 924 height 59
click at [439, 319] on button "Ver cargos" at bounding box center [437, 323] width 58 height 25
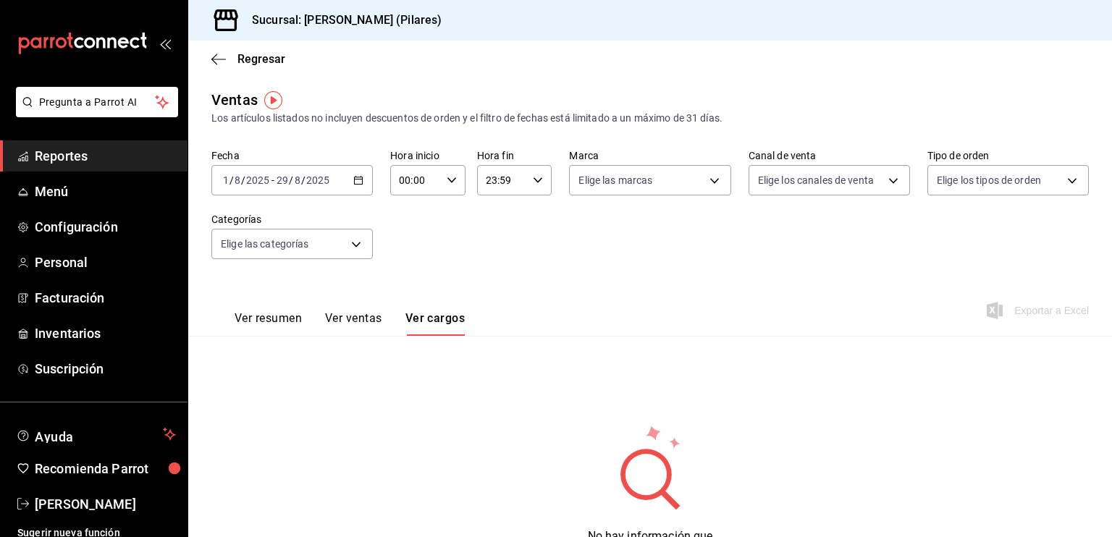
click at [706, 436] on icon at bounding box center [650, 466] width 141 height 87
click at [491, 302] on div "Ver resumen Ver ventas Ver cargos Exportar a Excel" at bounding box center [650, 306] width 924 height 59
click at [573, 277] on div "Ver resumen Ver ventas Ver cargos Exportar a Excel" at bounding box center [650, 306] width 924 height 59
